Goal: Navigation & Orientation: Find specific page/section

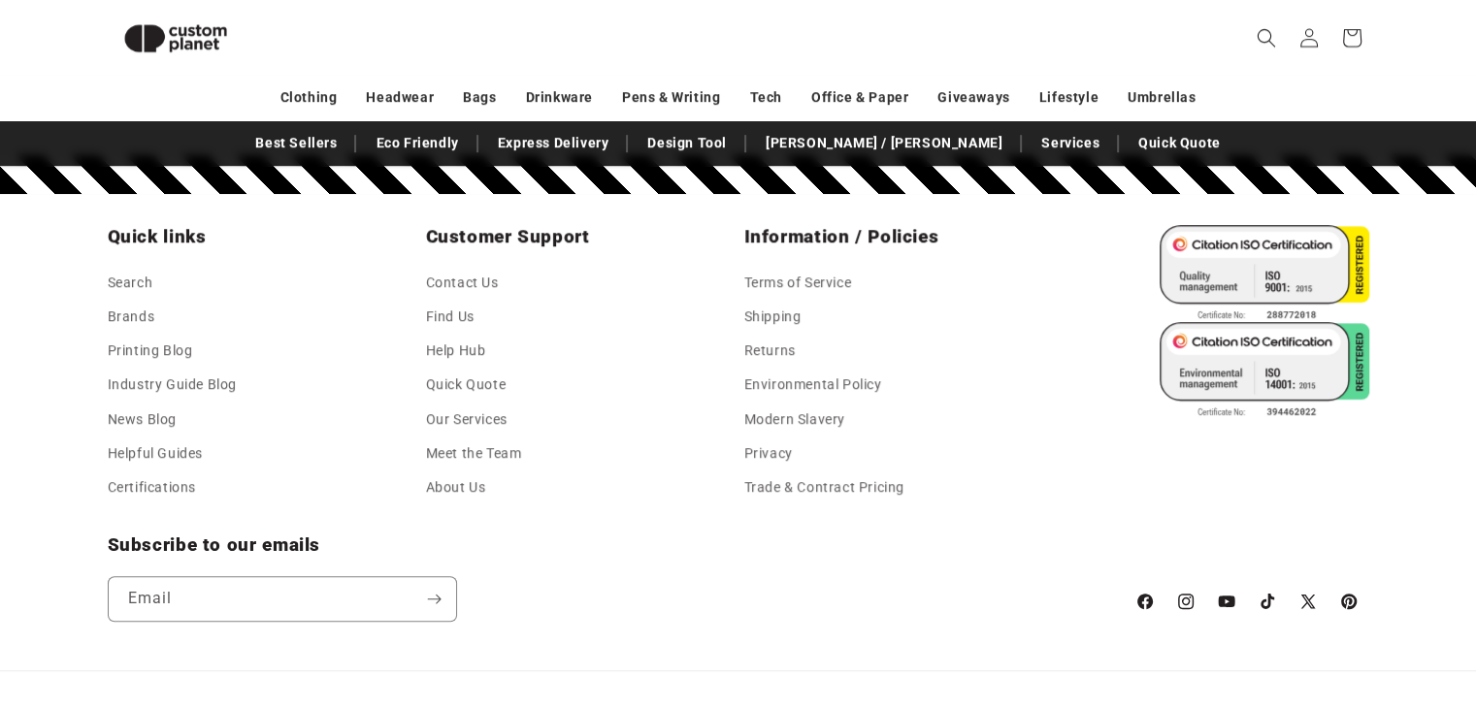
scroll to position [8724, 0]
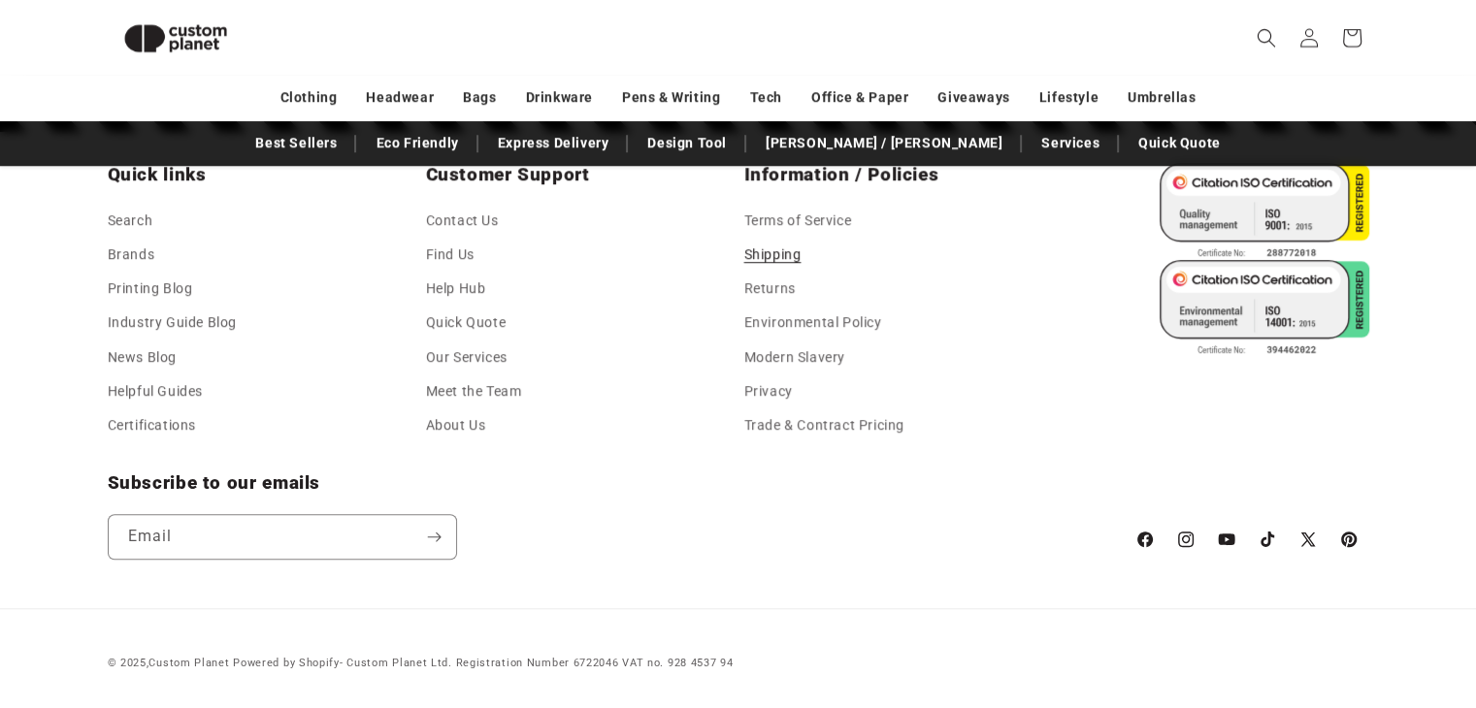
click at [776, 254] on link "Shipping" at bounding box center [772, 255] width 57 height 34
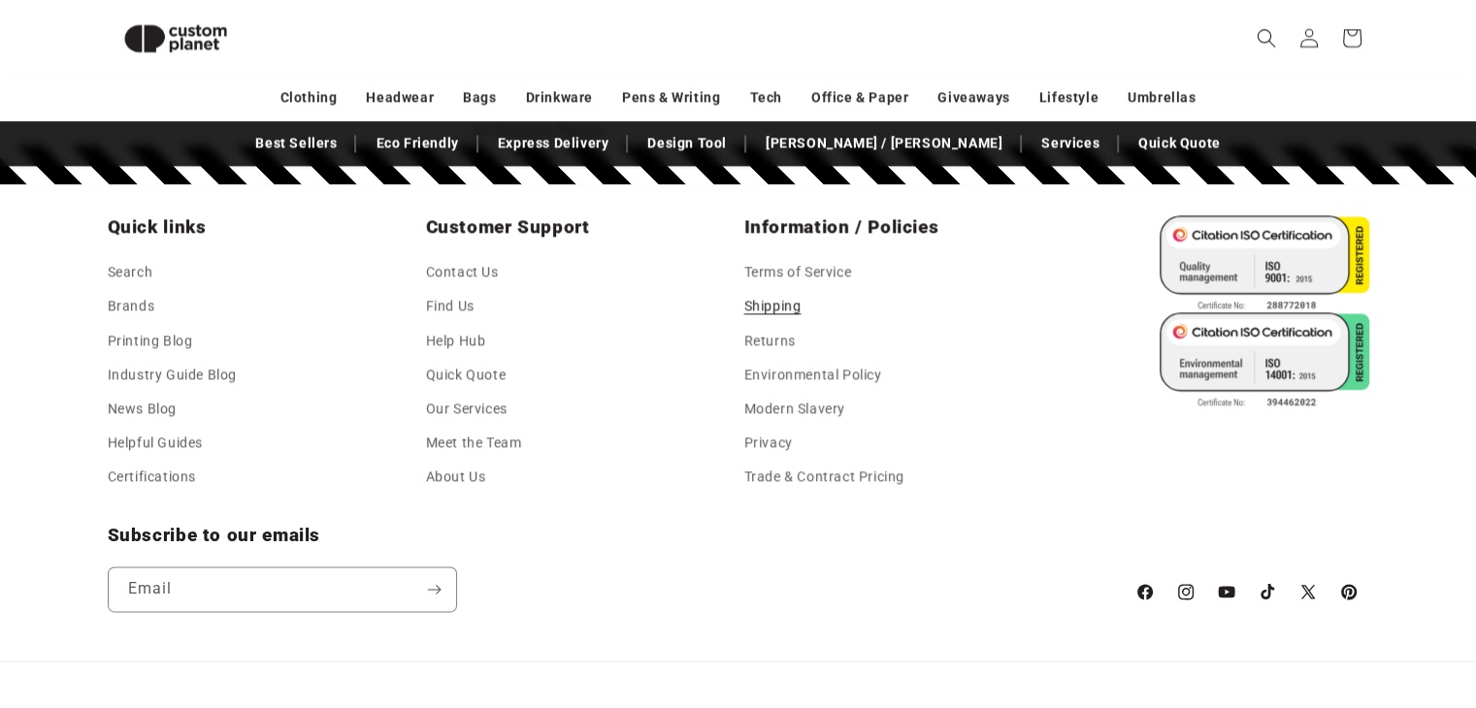
scroll to position [2447, 0]
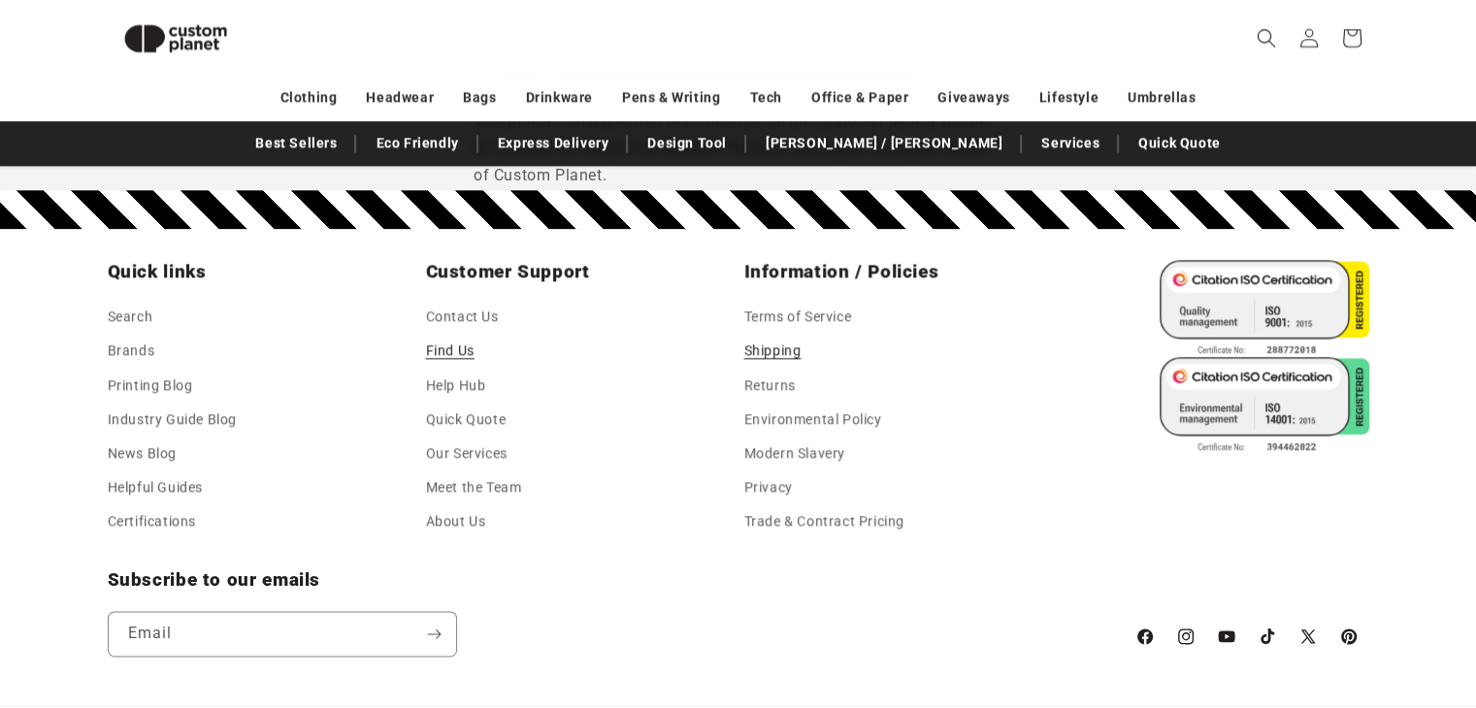
click at [462, 353] on link "Find Us" at bounding box center [450, 351] width 49 height 34
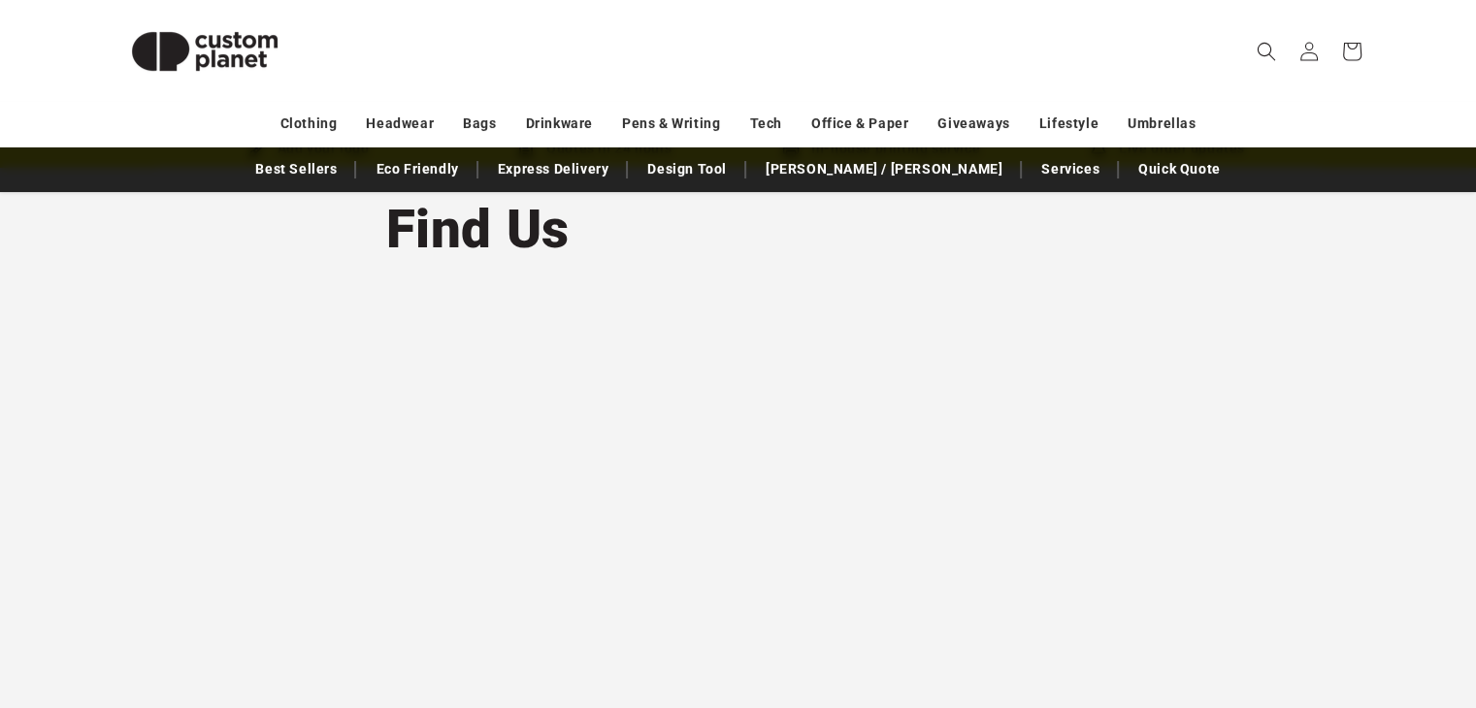
scroll to position [194, 0]
